Goal: Transaction & Acquisition: Download file/media

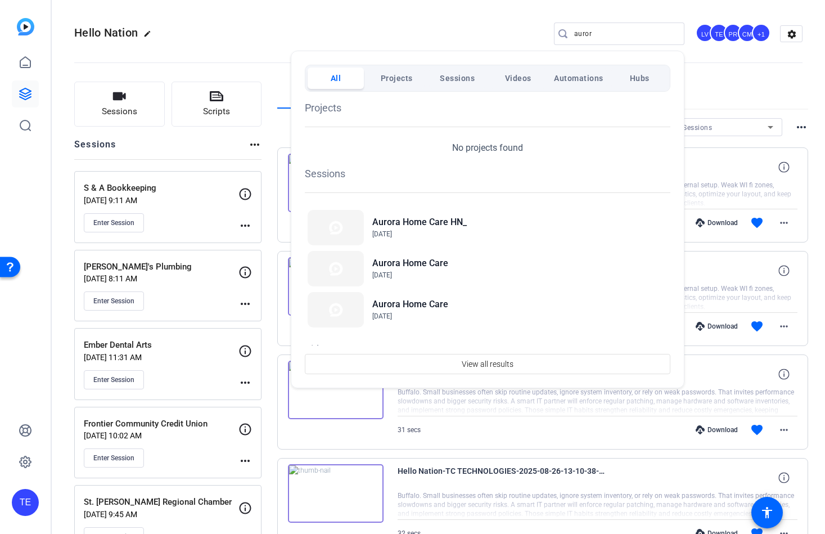
click at [65, 193] on div at bounding box center [412, 267] width 825 height 534
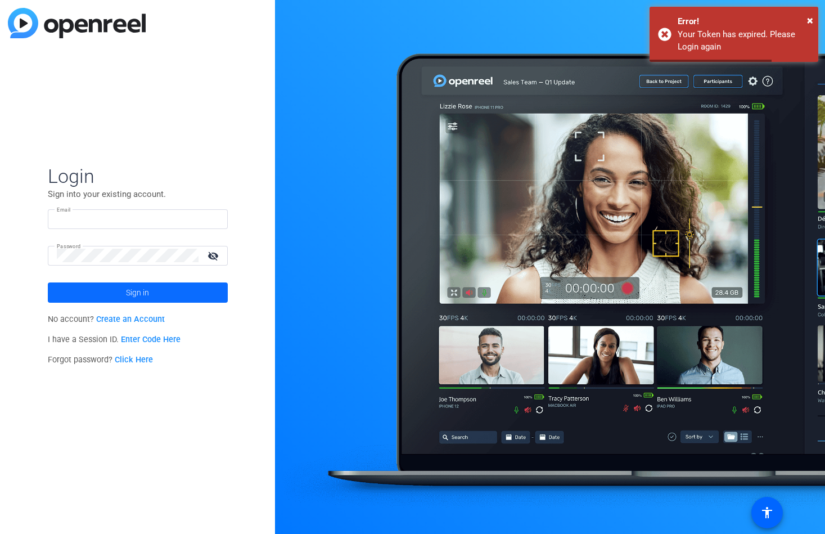
type input "[EMAIL_ADDRESS][DOMAIN_NAME]"
click at [138, 294] on span "Sign in" at bounding box center [137, 292] width 23 height 28
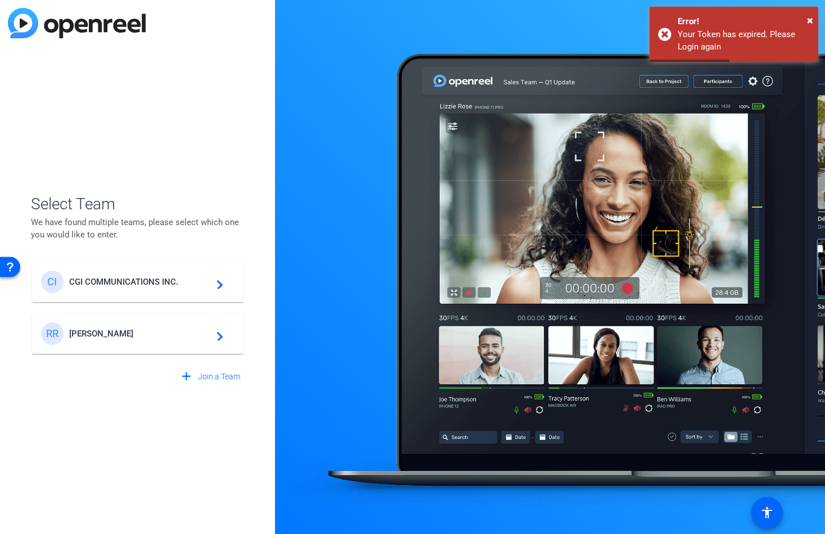
drag, startPoint x: 155, startPoint y: 256, endPoint x: 154, endPoint y: 272, distance: 15.8
click at [154, 259] on div "CI CGI COMMUNICATIONS INC. navigate_next RR Ron Ross navigate_next" at bounding box center [138, 302] width 214 height 106
click at [155, 277] on span "CGI COMMUNICATIONS INC." at bounding box center [139, 282] width 141 height 10
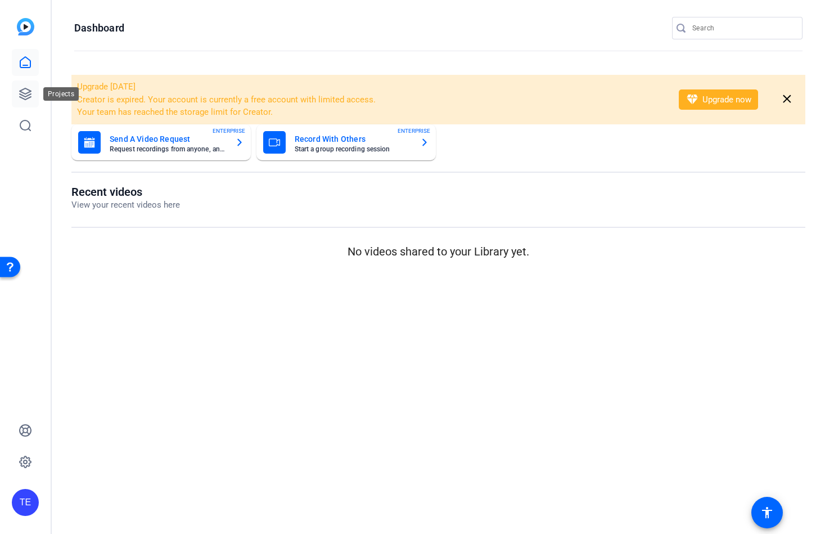
click at [23, 91] on icon at bounding box center [26, 94] width 14 height 14
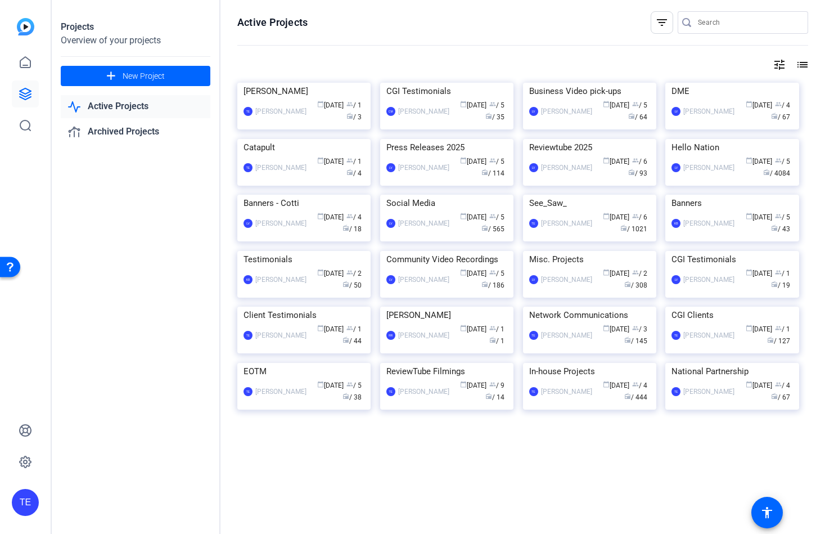
click at [756, 139] on img at bounding box center [732, 139] width 133 height 0
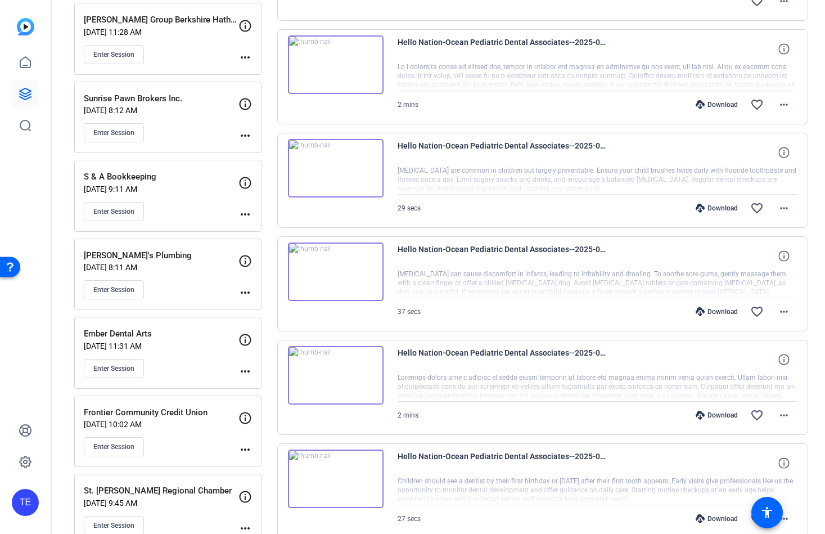
scroll to position [326, 0]
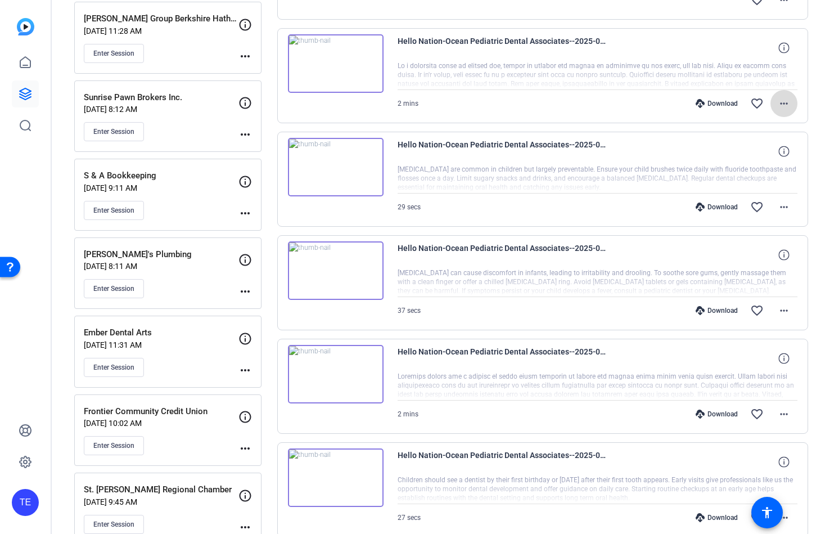
click at [787, 102] on mat-icon "more_horiz" at bounding box center [784, 104] width 14 height 14
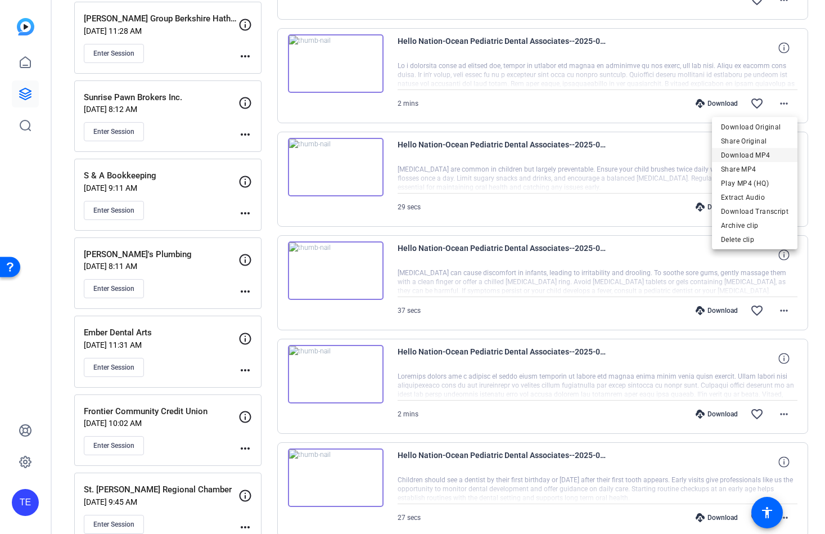
click at [757, 152] on span "Download MP4" at bounding box center [755, 156] width 68 height 14
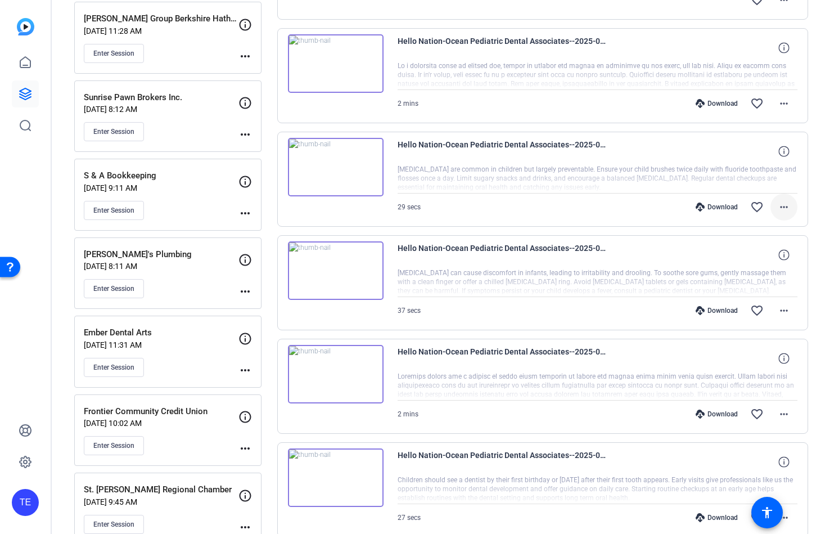
click at [786, 206] on mat-icon "more_horiz" at bounding box center [784, 207] width 14 height 14
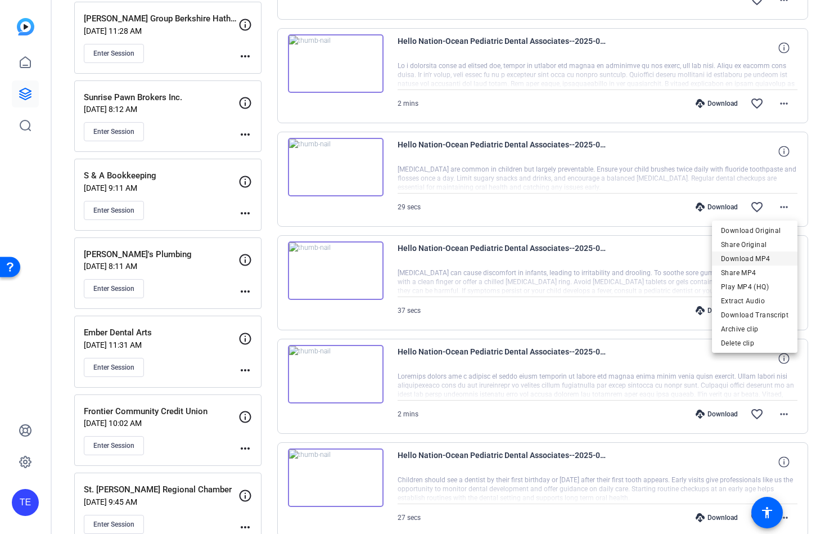
click at [770, 260] on span "Download MP4" at bounding box center [755, 259] width 68 height 14
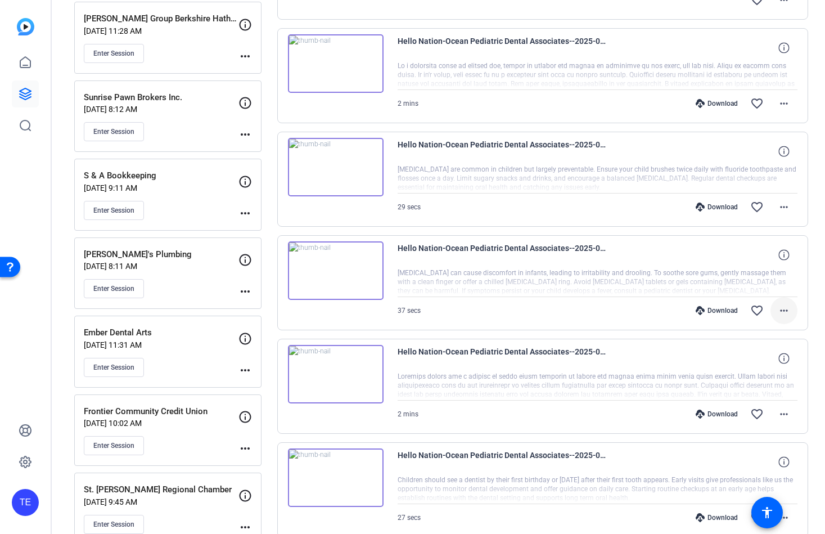
click at [780, 313] on mat-icon "more_horiz" at bounding box center [784, 311] width 14 height 14
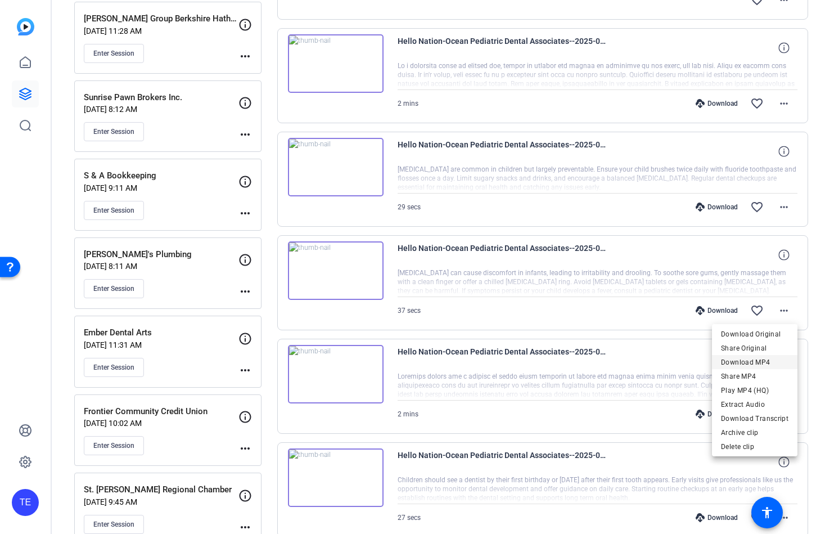
click at [762, 368] on div "Download Original Share Original Download MP4 Share MP4 Play MP4 (HQ) Extract A…" at bounding box center [755, 376] width 86 height 98
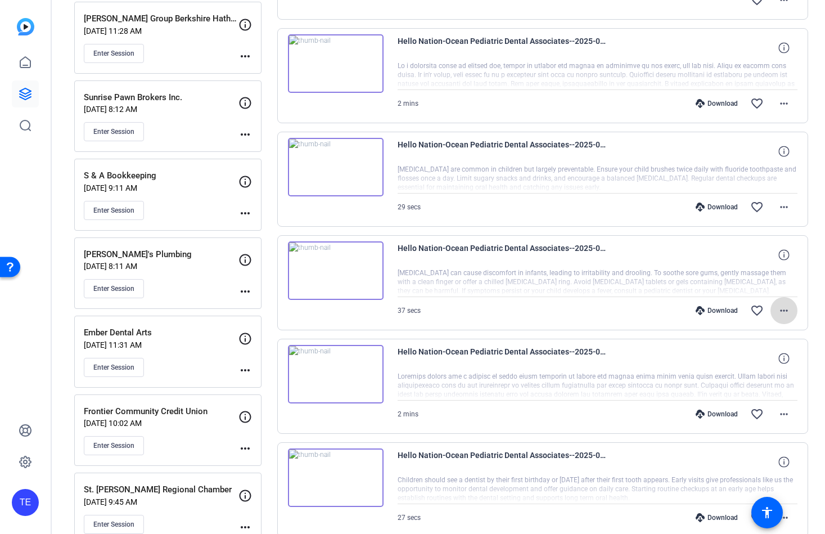
click at [788, 313] on mat-icon "more_horiz" at bounding box center [784, 311] width 14 height 14
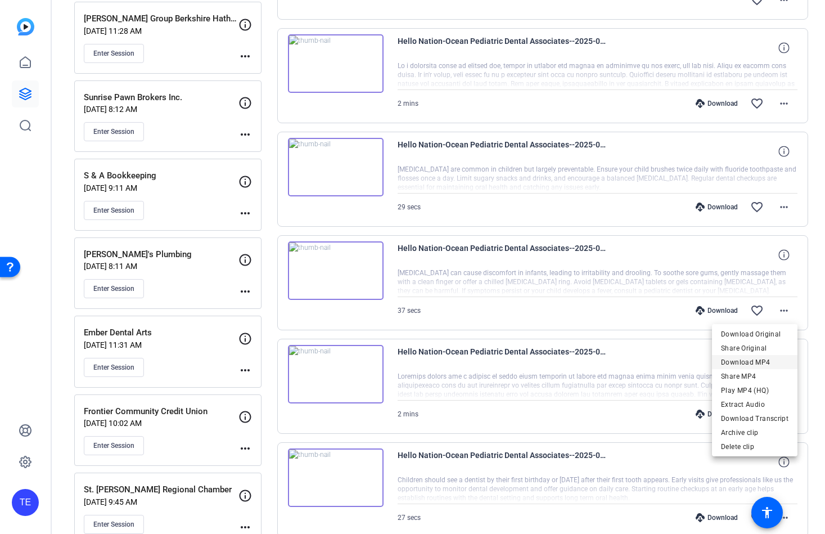
click at [758, 363] on span "Download MP4" at bounding box center [755, 363] width 68 height 14
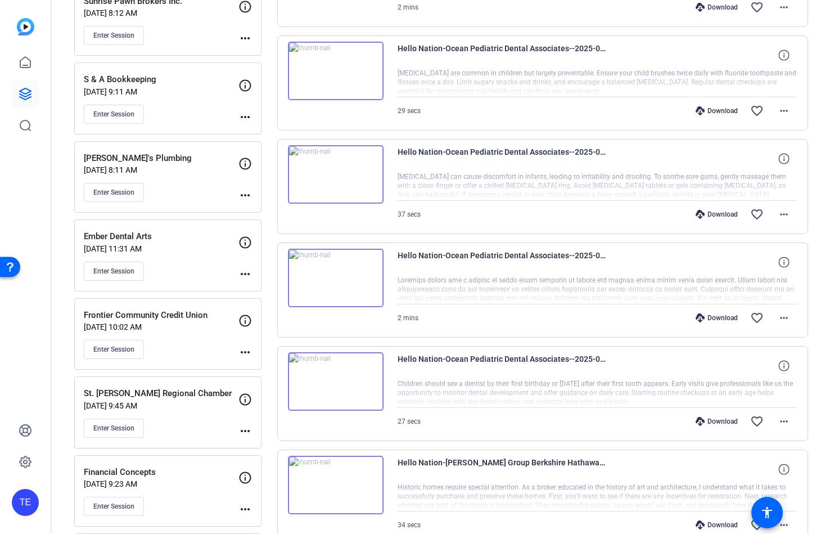
scroll to position [428, 0]
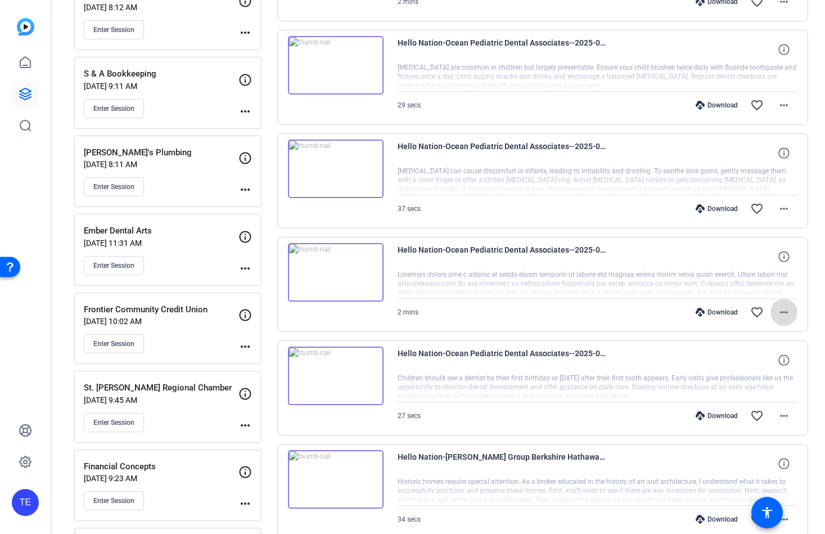
click at [785, 314] on mat-icon "more_horiz" at bounding box center [784, 312] width 14 height 14
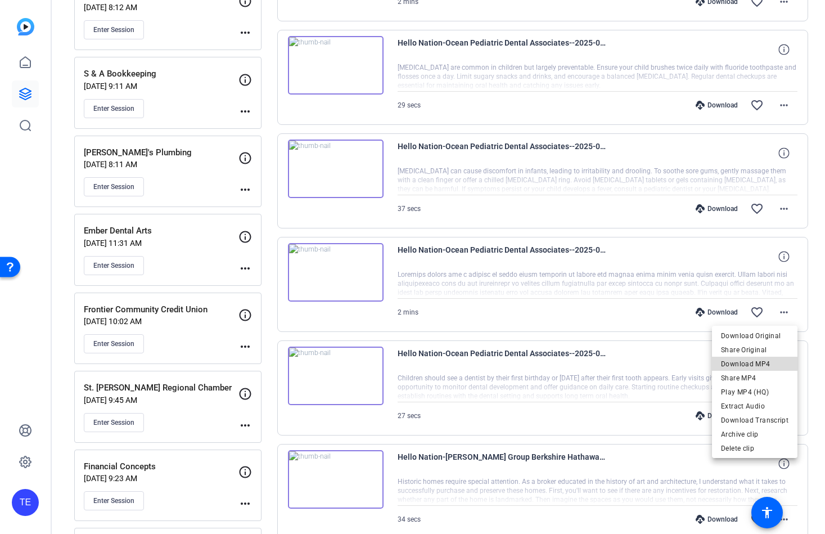
click at [757, 366] on span "Download MP4" at bounding box center [755, 364] width 68 height 14
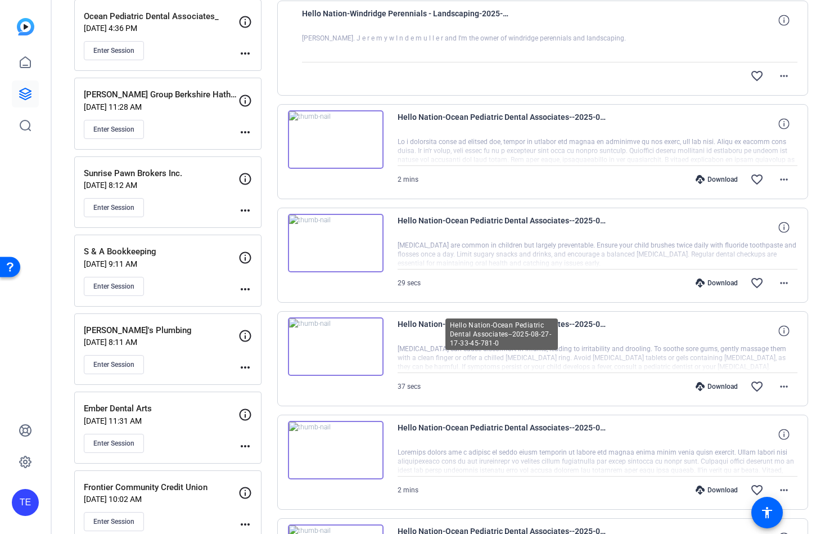
scroll to position [228, 0]
